Goal: Information Seeking & Learning: Check status

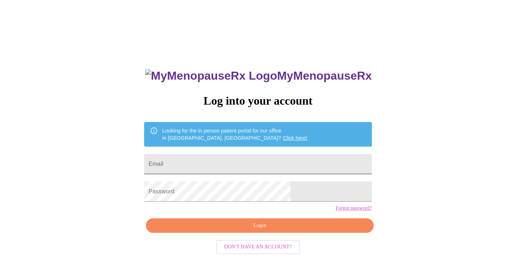
click at [224, 157] on input "Email" at bounding box center [258, 164] width 228 height 20
type input "[EMAIL_ADDRESS][DOMAIN_NAME]"
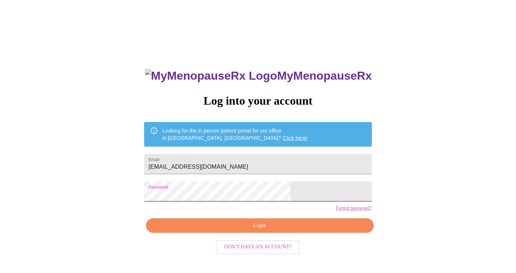
click at [264, 230] on span "Login" at bounding box center [259, 225] width 211 height 9
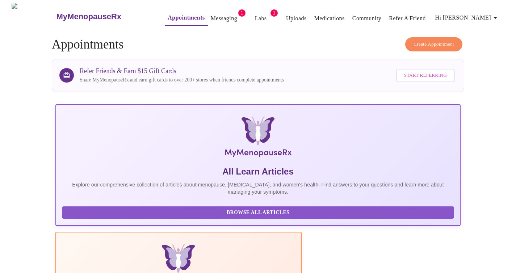
click at [211, 16] on link "Messaging" at bounding box center [224, 18] width 26 height 10
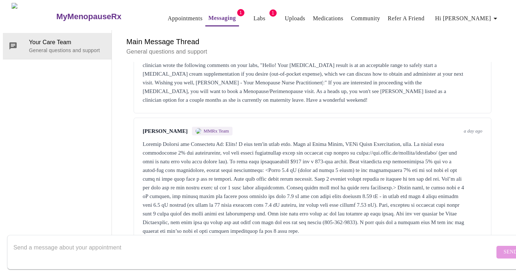
scroll to position [793, 0]
drag, startPoint x: 139, startPoint y: 114, endPoint x: 190, endPoint y: 116, distance: 50.8
click at [190, 140] on div at bounding box center [313, 188] width 340 height 96
copy div "[MEDICAL_DATA] 1% gel"
drag, startPoint x: 140, startPoint y: 123, endPoint x: 243, endPoint y: 124, distance: 102.9
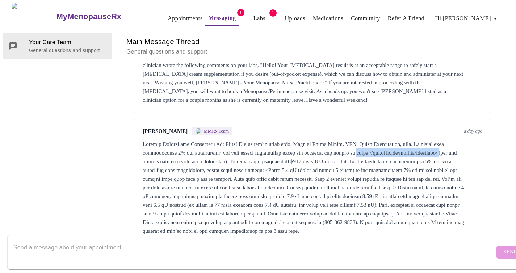
click at [243, 140] on div at bounding box center [313, 188] width 340 height 96
copy div "[URL][DOMAIN_NAME]"
click at [254, 16] on link "Labs" at bounding box center [260, 18] width 12 height 10
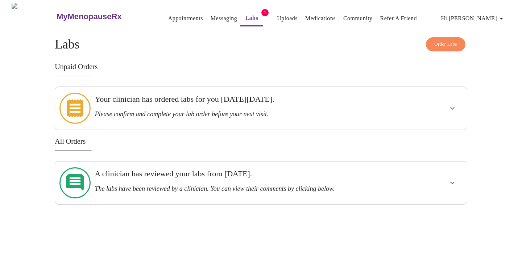
click at [453, 179] on icon "show more" at bounding box center [452, 183] width 9 height 9
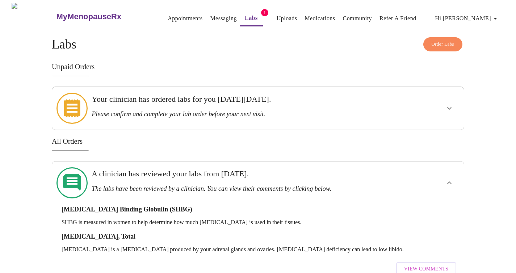
scroll to position [10, 0]
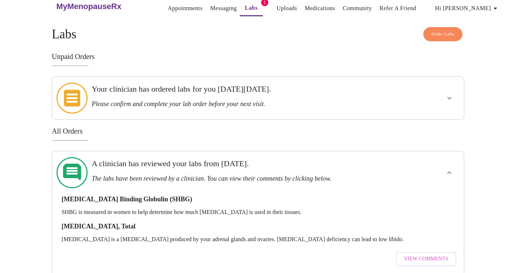
click at [425, 255] on span "View Comments" at bounding box center [426, 259] width 44 height 9
